Goal: Task Accomplishment & Management: Use online tool/utility

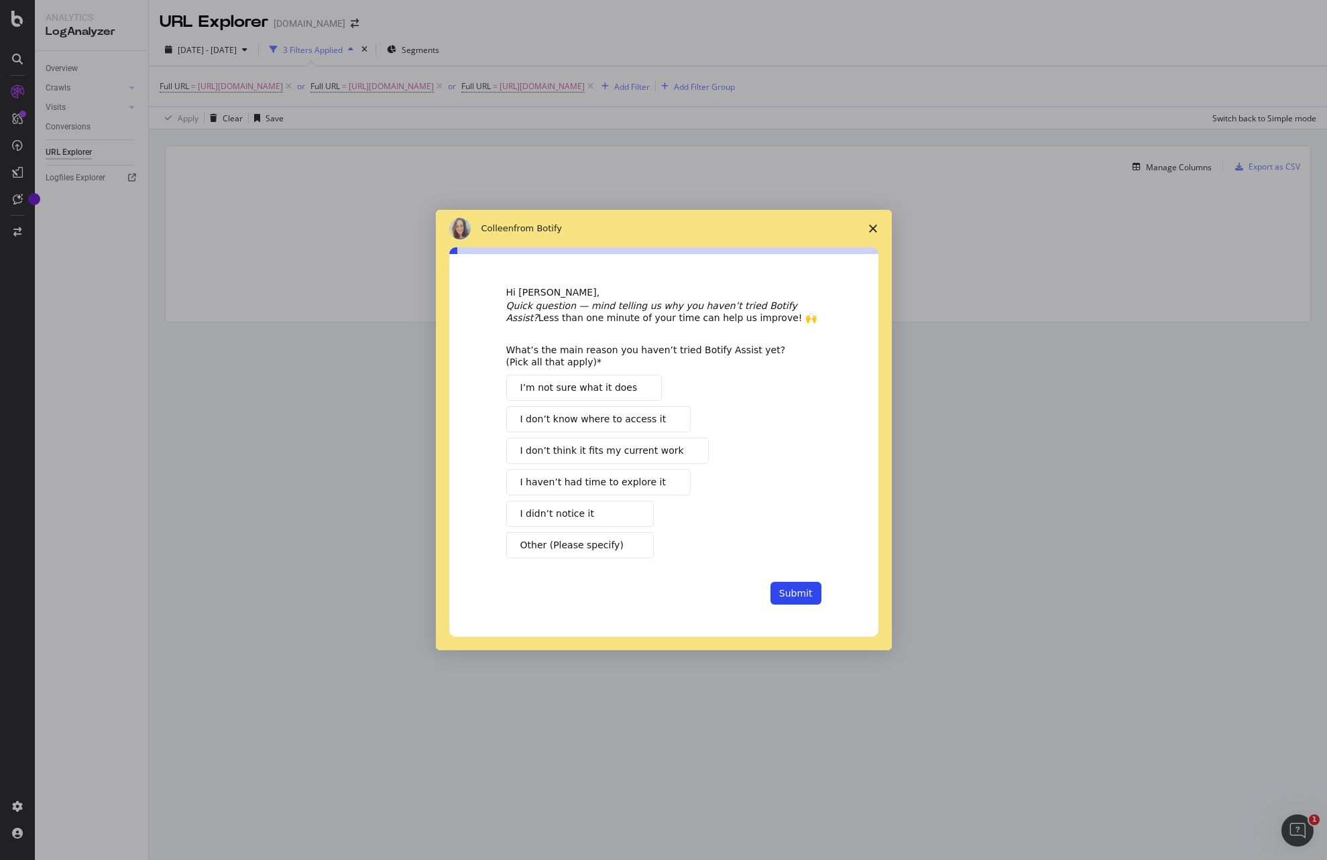
click at [869, 226] on icon "Close survey" at bounding box center [873, 229] width 8 height 8
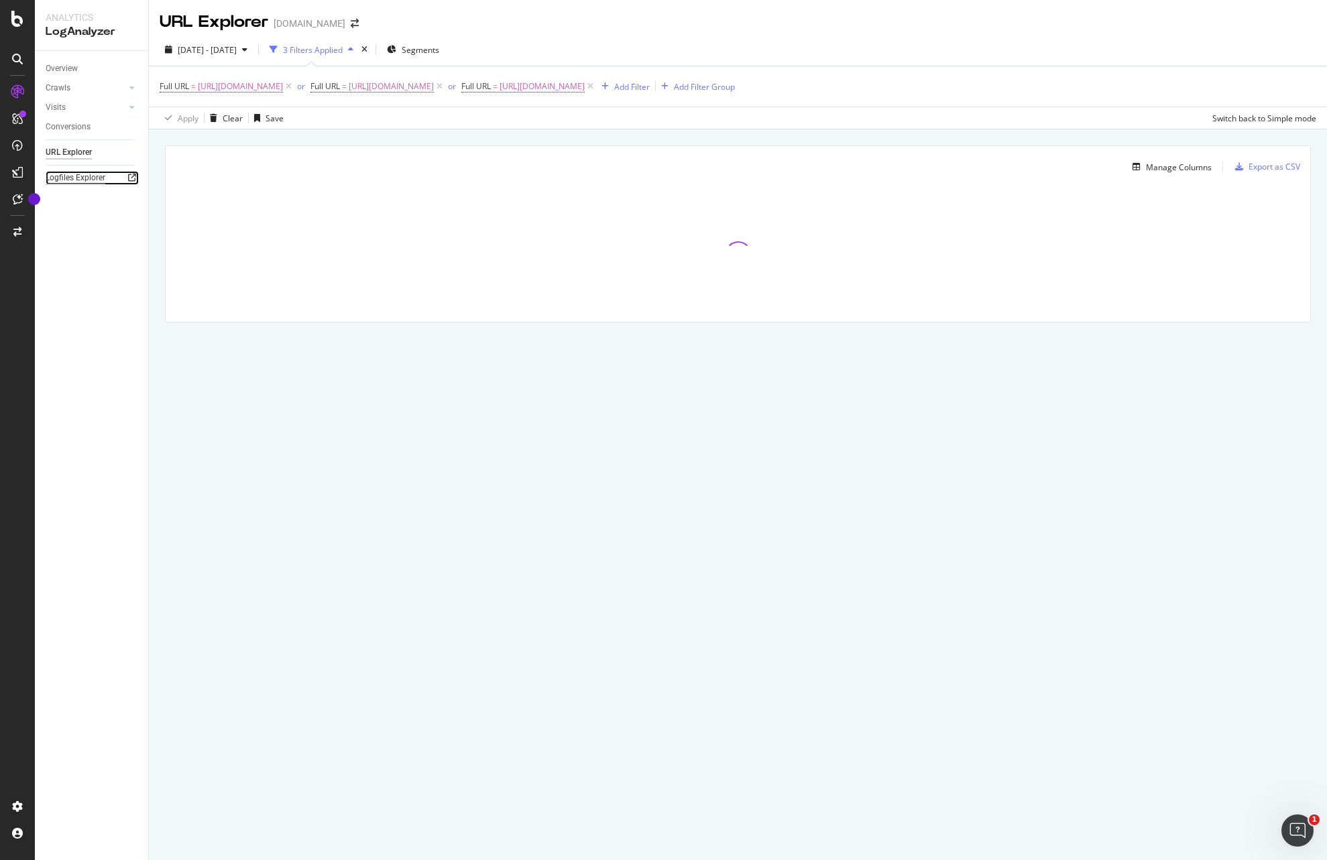
click at [69, 178] on div "Logfiles Explorer" at bounding box center [76, 178] width 60 height 14
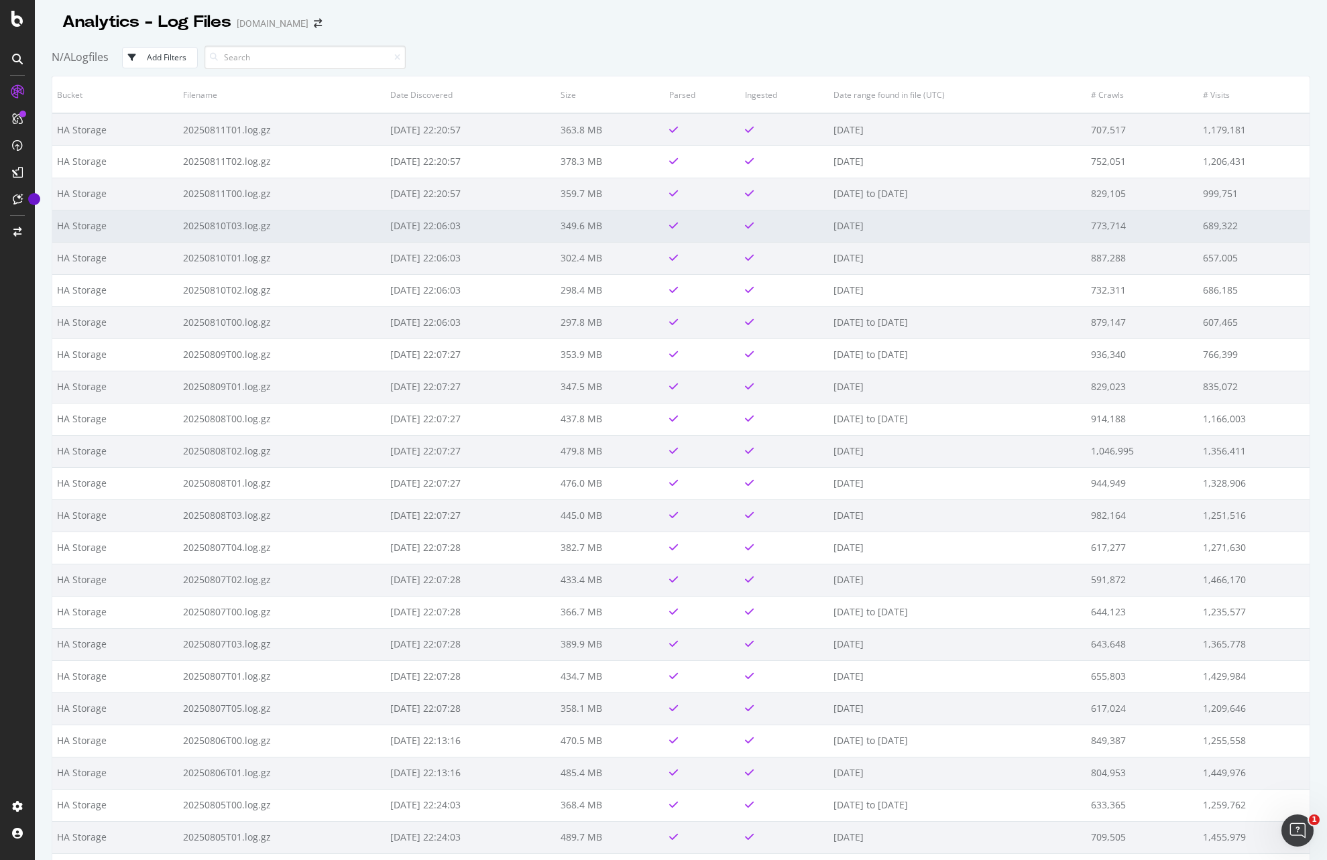
click at [282, 223] on td "20250810T03.log.gz" at bounding box center [281, 226] width 207 height 32
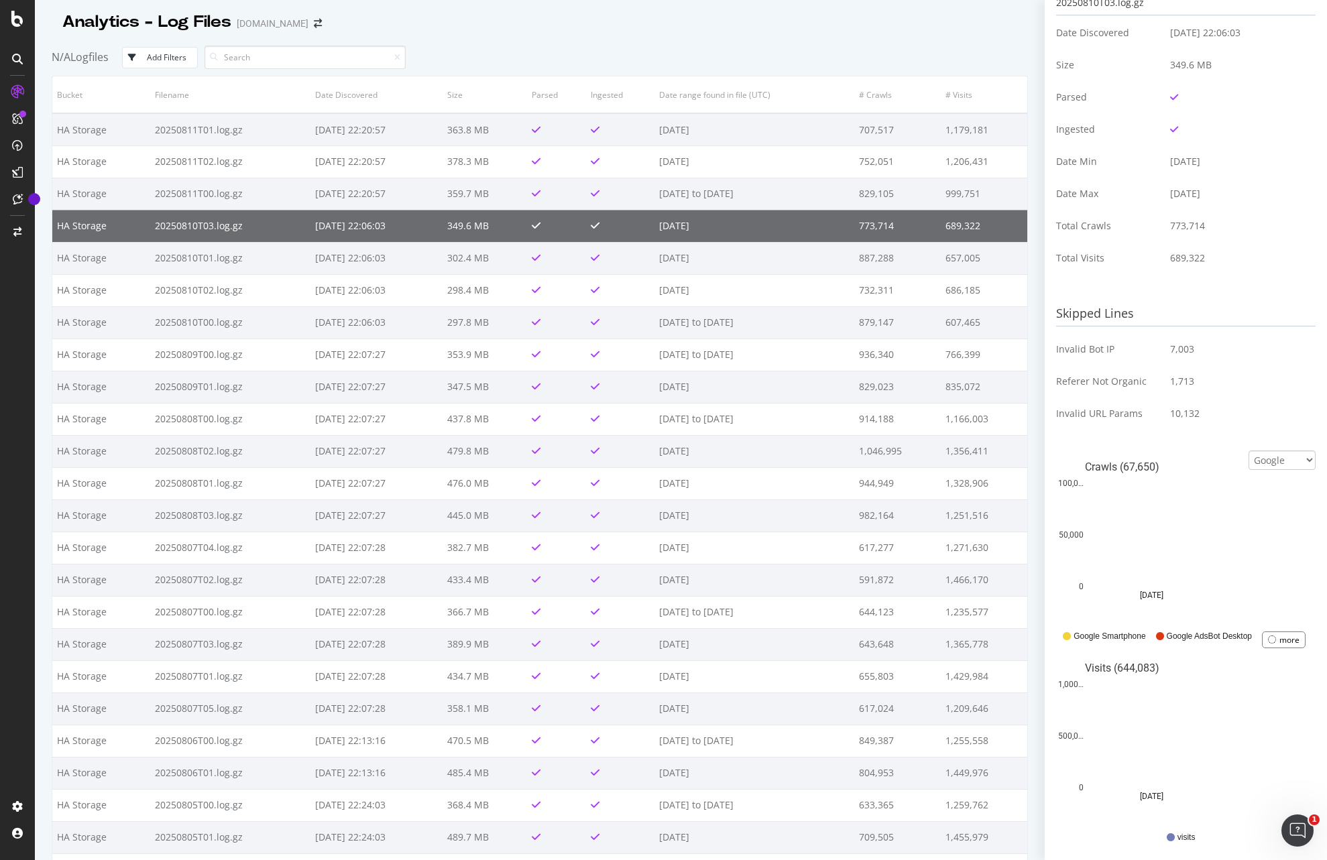
scroll to position [230, 0]
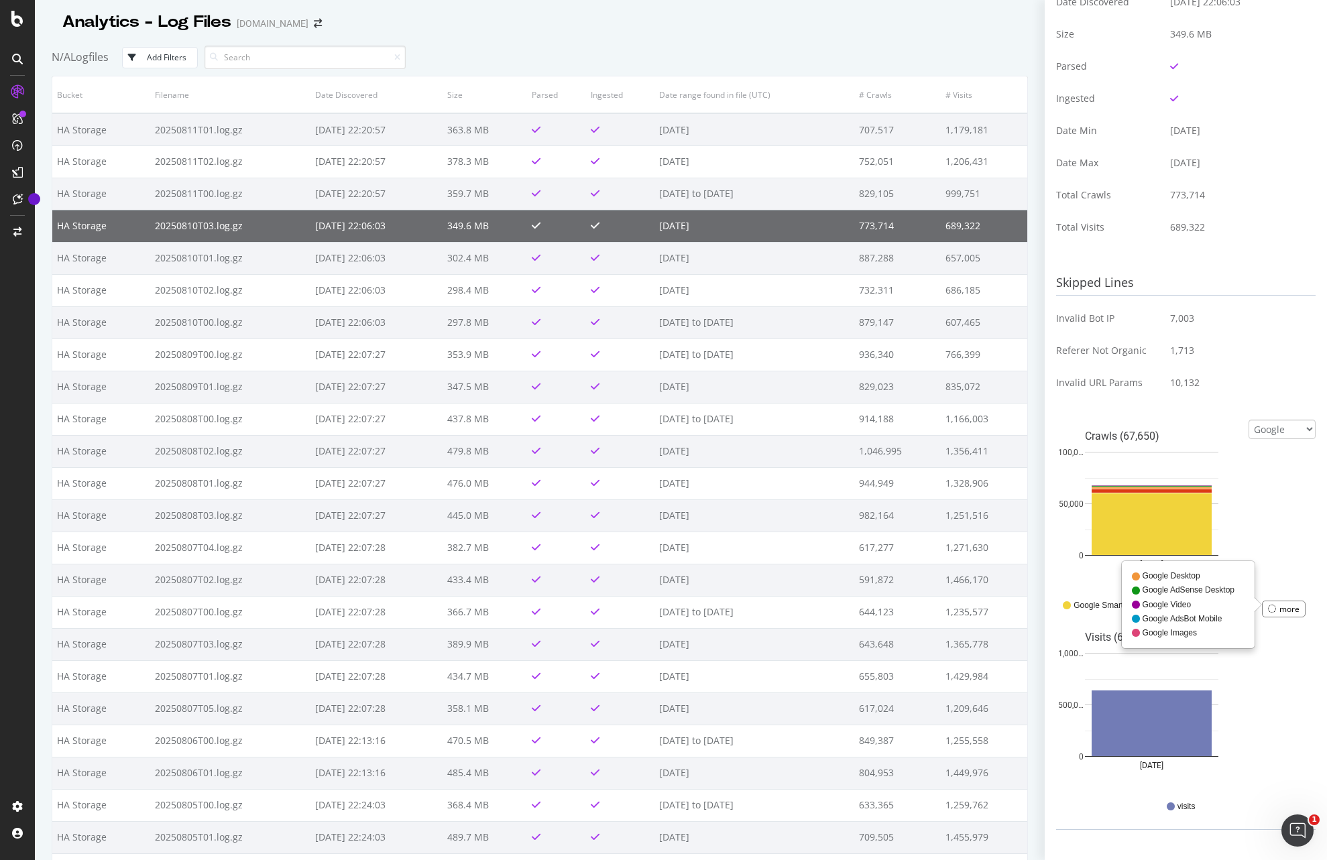
click at [1283, 603] on div "more" at bounding box center [1289, 608] width 20 height 11
click at [1304, 425] on select "Google Bing OpenAI Other AI Bots" at bounding box center [1281, 429] width 67 height 19
click at [1248, 439] on select "Google Bing OpenAI Other AI Bots" at bounding box center [1281, 429] width 67 height 19
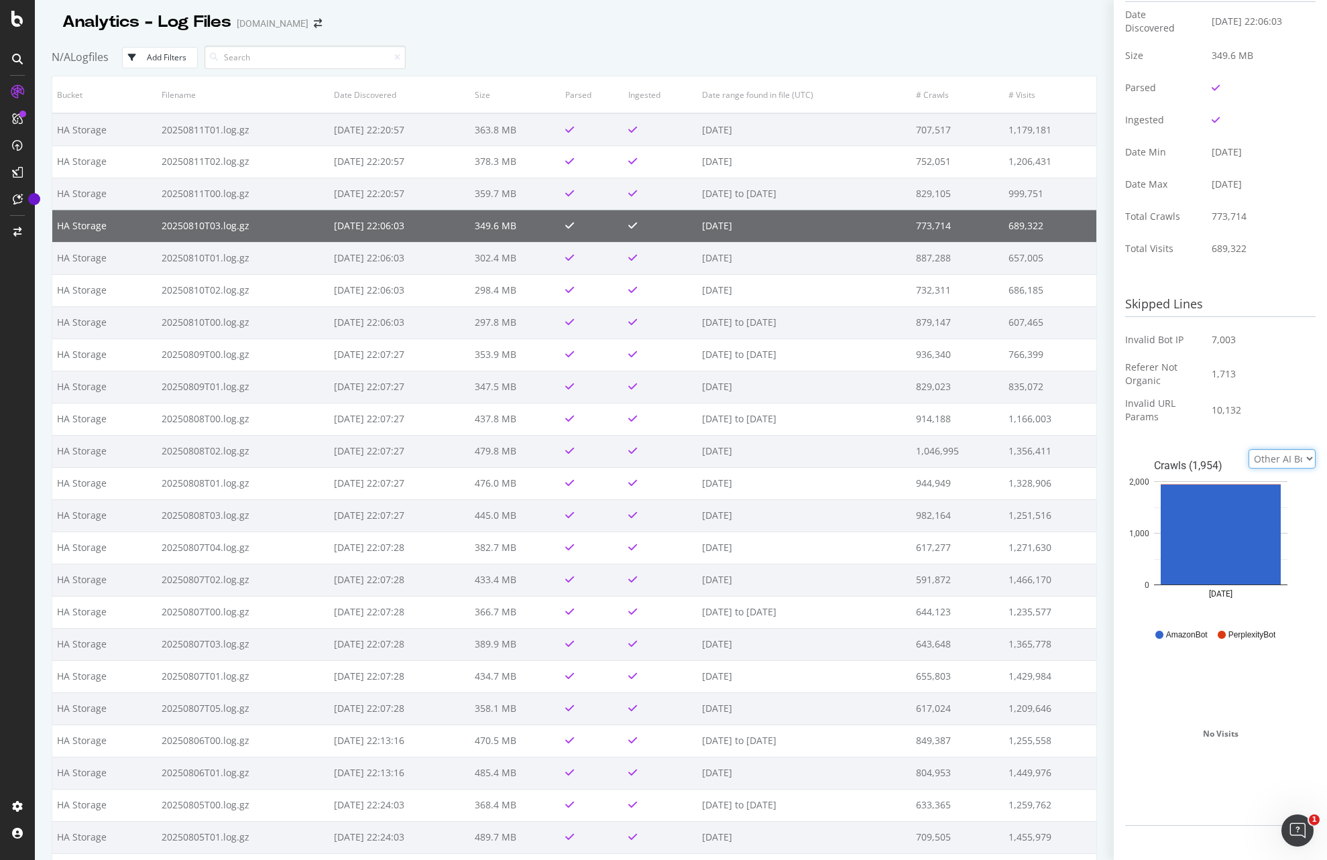
click at [1309, 459] on select "Google Bing OpenAI Other AI Bots" at bounding box center [1281, 458] width 67 height 19
select select "openai"
click at [1248, 449] on select "Google Bing OpenAI Other AI Bots" at bounding box center [1281, 458] width 67 height 19
